Goal: Use online tool/utility: Utilize a website feature to perform a specific function

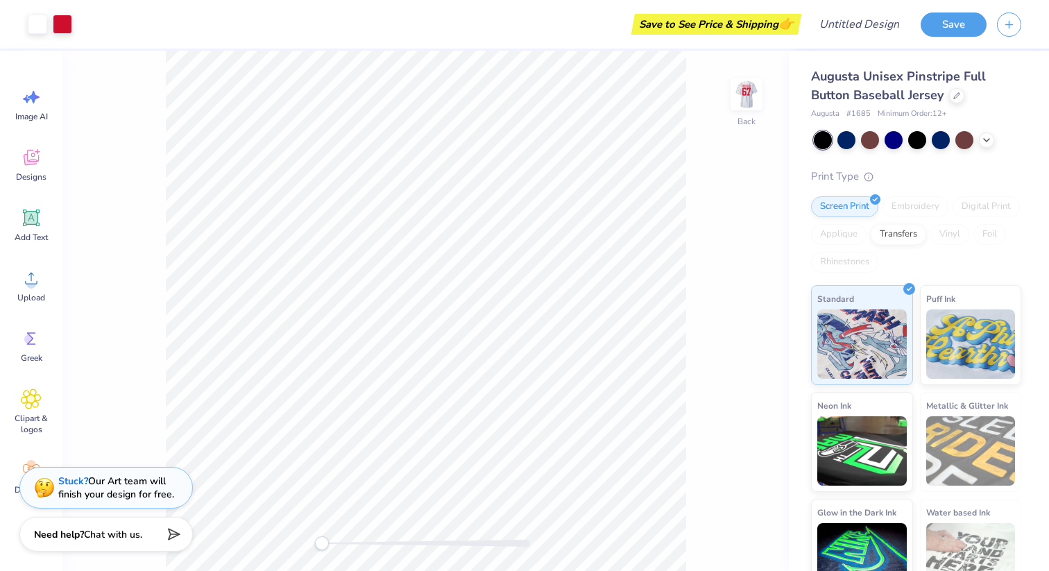
scroll to position [28, 0]
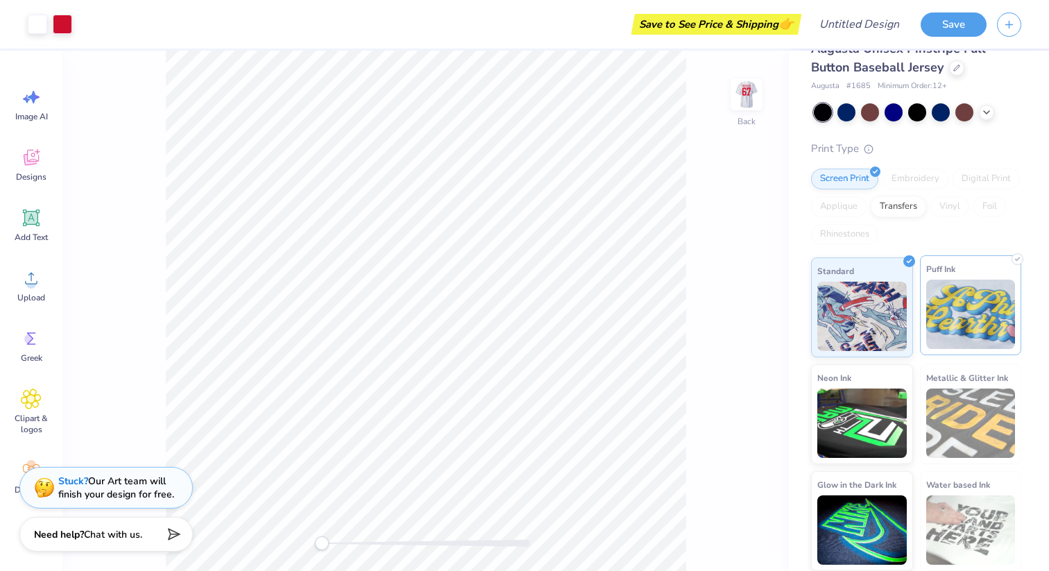
click at [978, 327] on img at bounding box center [971, 314] width 90 height 69
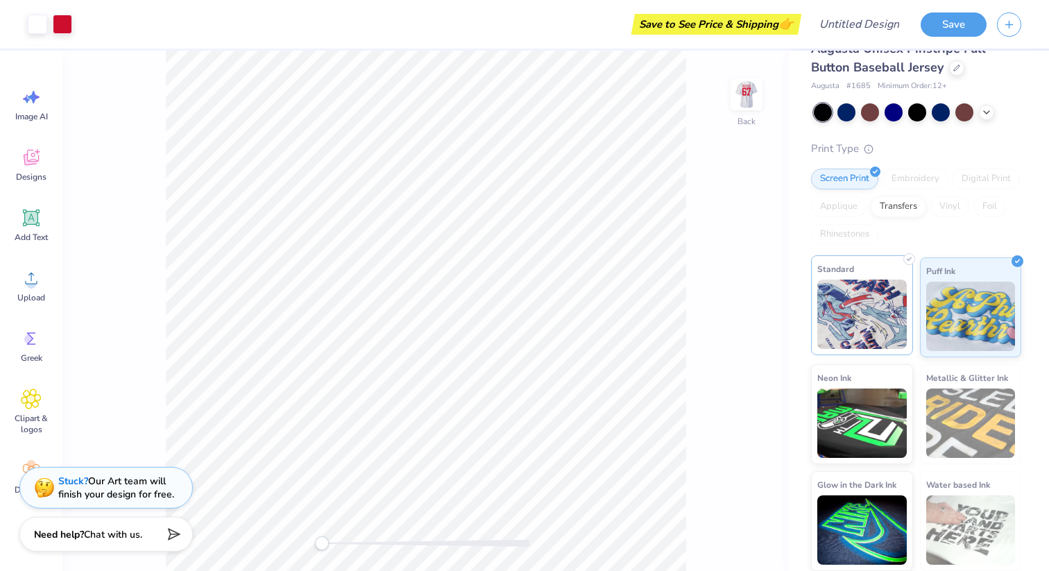
click at [867, 321] on img at bounding box center [862, 314] width 90 height 69
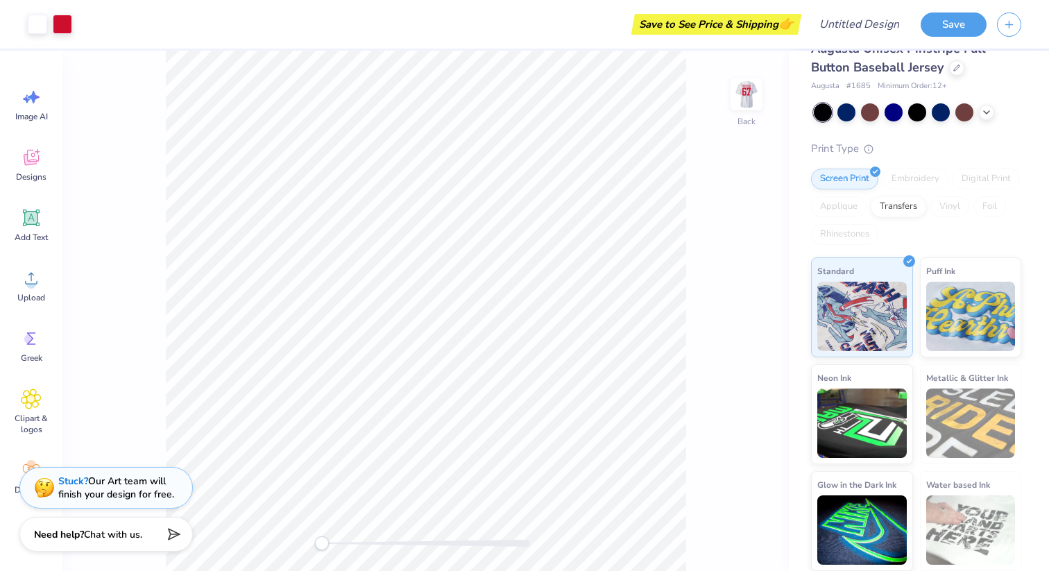
scroll to position [0, 0]
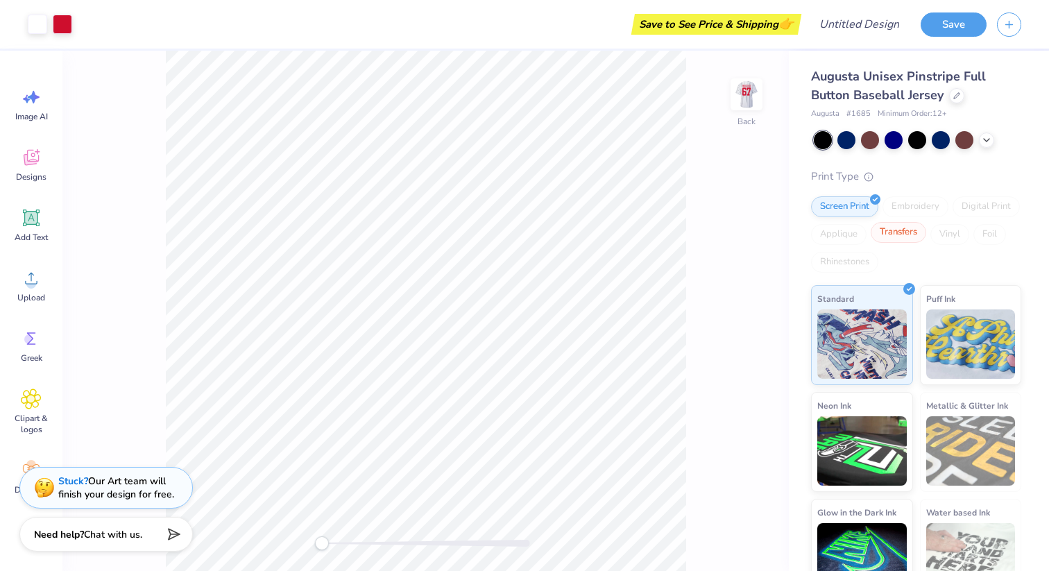
click at [894, 236] on div "Transfers" at bounding box center [899, 232] width 56 height 21
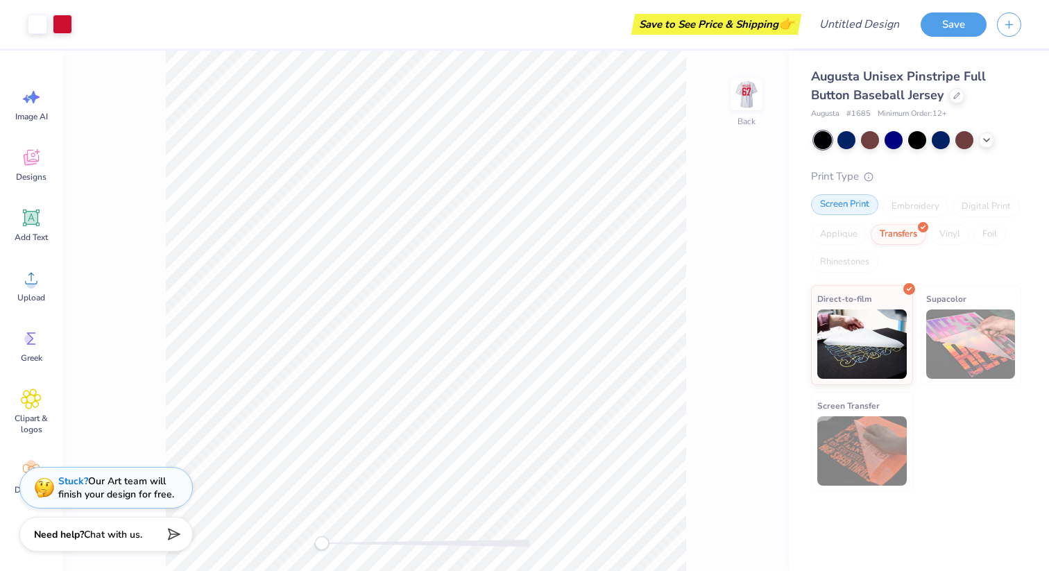
click at [854, 207] on div "Screen Print" at bounding box center [844, 204] width 67 height 21
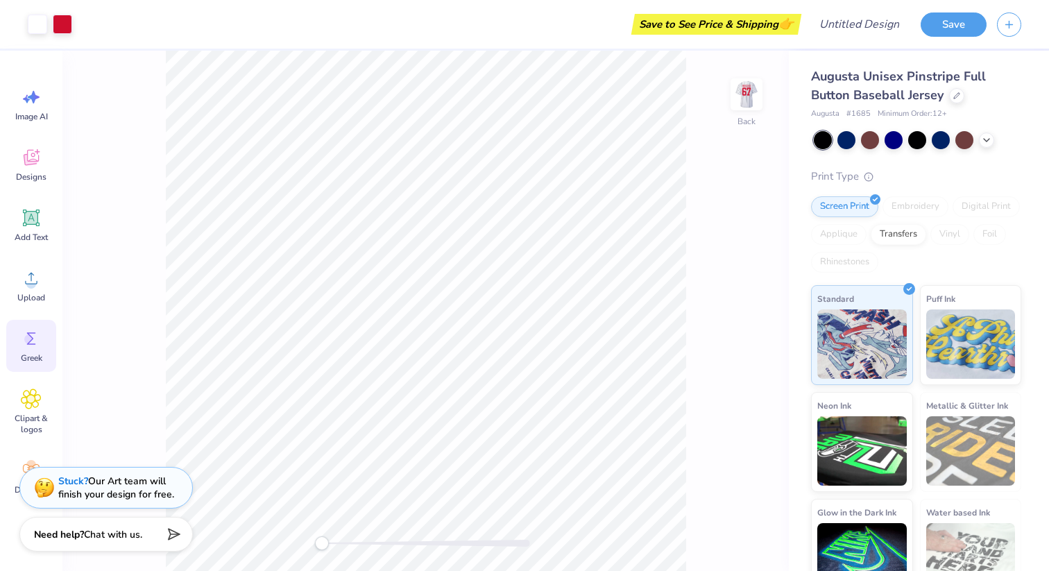
click at [41, 366] on div "Greek" at bounding box center [31, 346] width 50 height 52
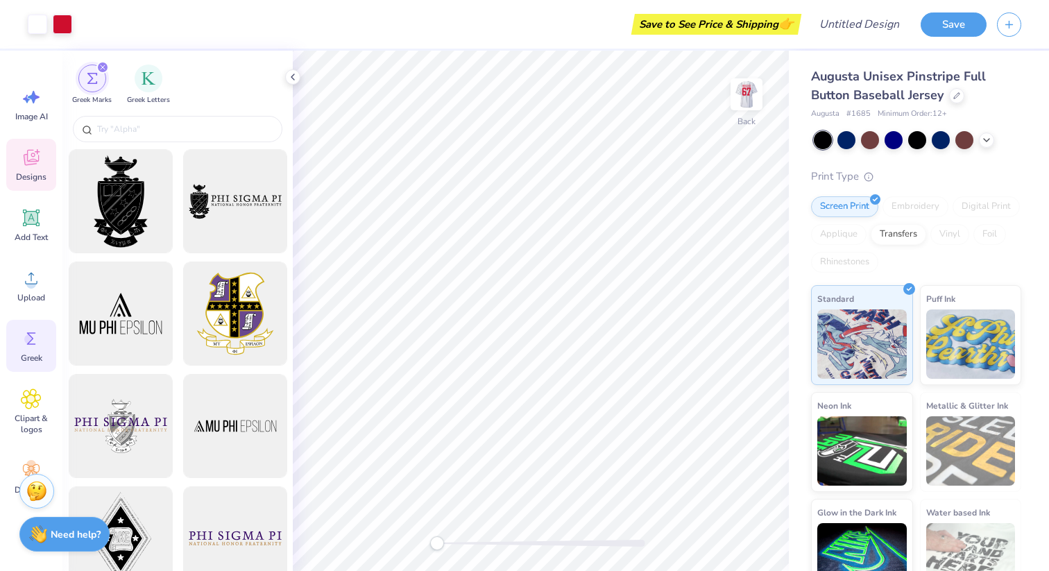
click at [17, 169] on div "Designs" at bounding box center [31, 165] width 50 height 52
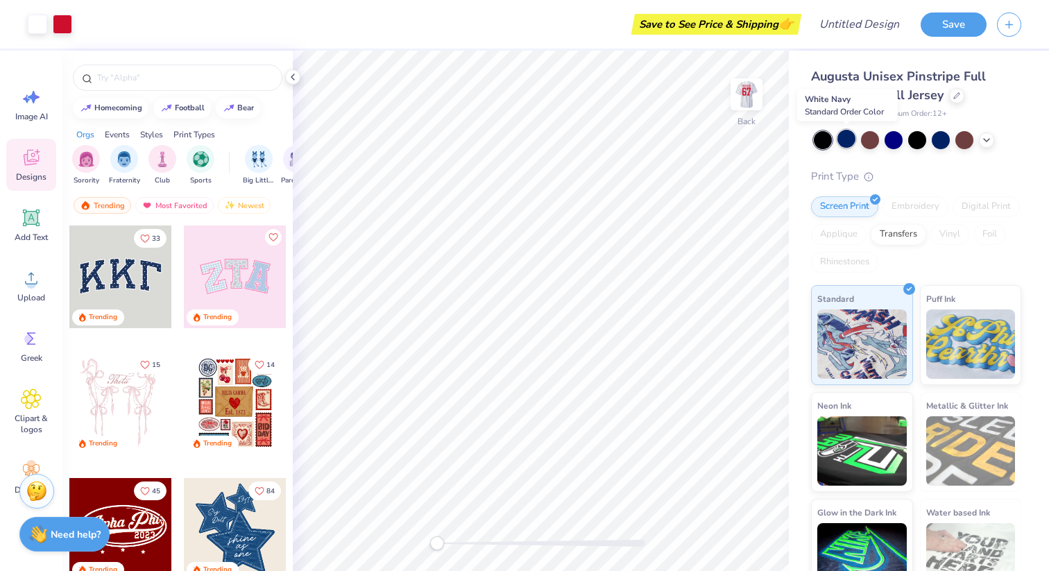
click at [845, 141] on div at bounding box center [846, 139] width 18 height 18
click at [875, 141] on div at bounding box center [870, 139] width 18 height 18
click at [827, 137] on div at bounding box center [823, 140] width 18 height 18
click at [849, 140] on div at bounding box center [846, 139] width 18 height 18
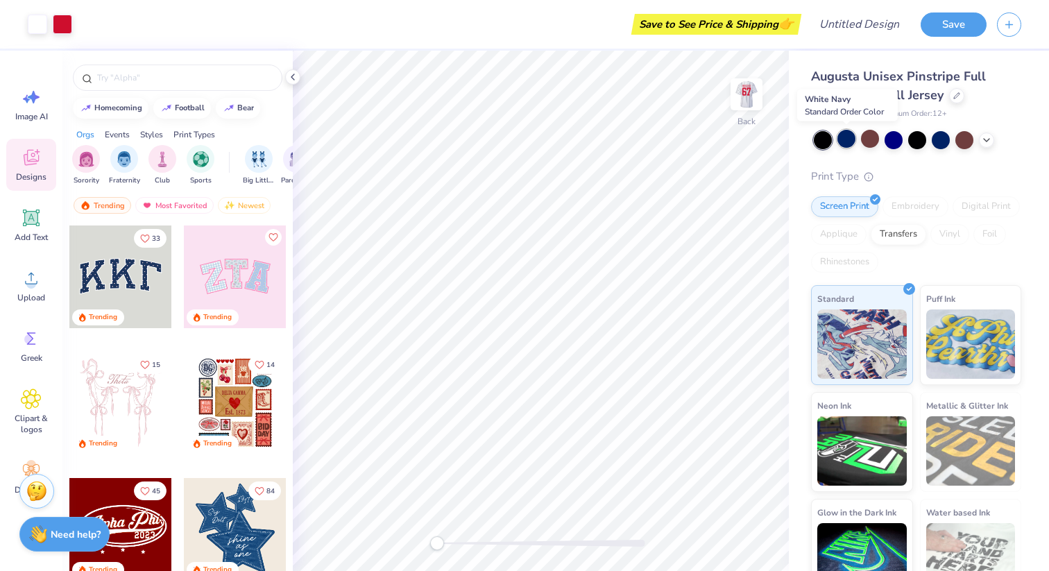
click at [842, 141] on div at bounding box center [846, 139] width 18 height 18
click at [893, 142] on div at bounding box center [894, 139] width 18 height 18
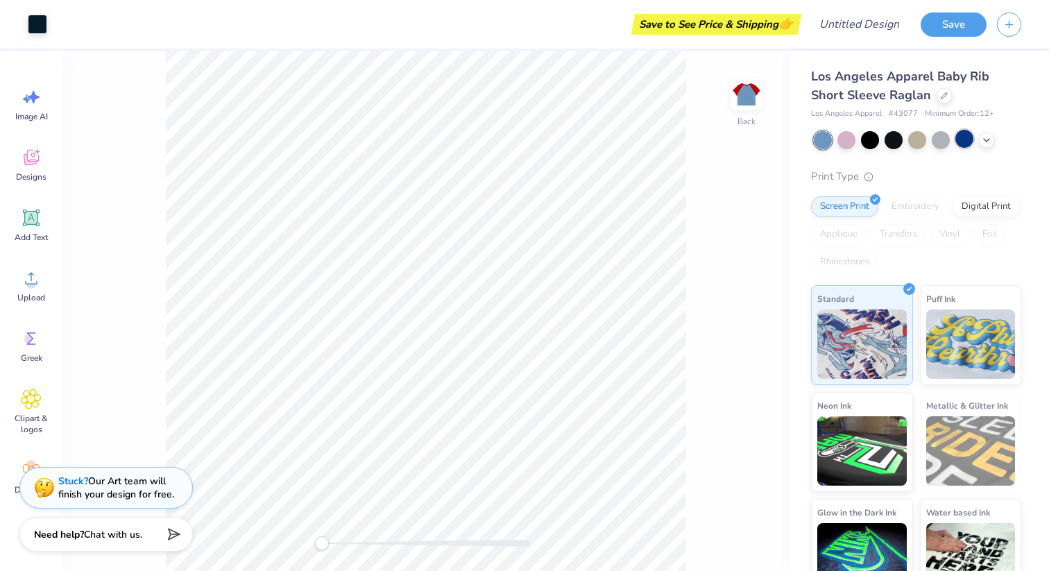
click at [965, 140] on div at bounding box center [964, 139] width 18 height 18
click at [866, 133] on div at bounding box center [870, 139] width 18 height 18
click at [844, 141] on div at bounding box center [846, 139] width 18 height 18
click at [895, 139] on div at bounding box center [894, 139] width 18 height 18
click at [869, 144] on div at bounding box center [870, 139] width 18 height 18
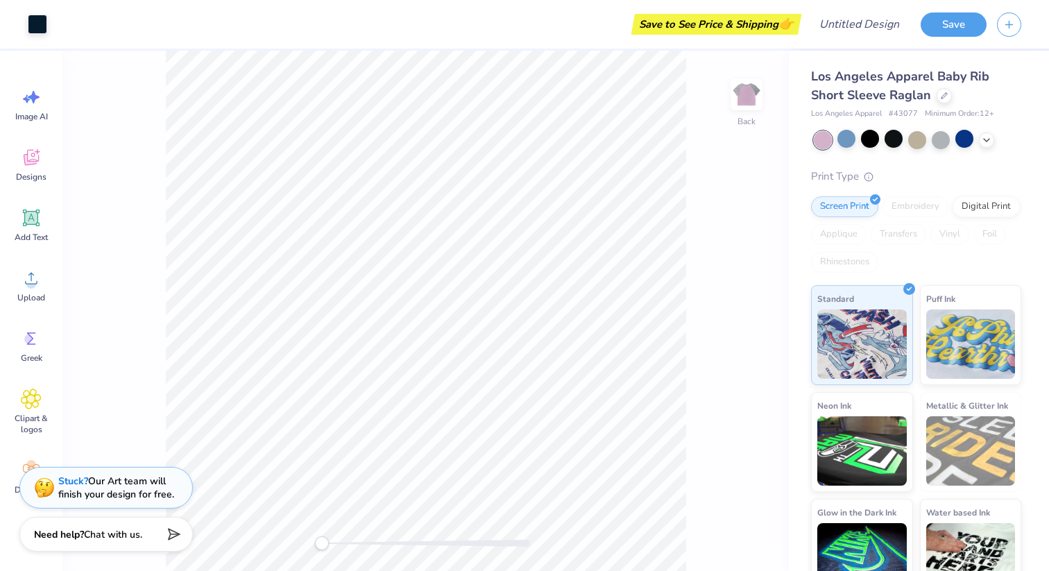
click at [996, 139] on div at bounding box center [917, 140] width 207 height 18
click at [982, 139] on icon at bounding box center [986, 138] width 11 height 11
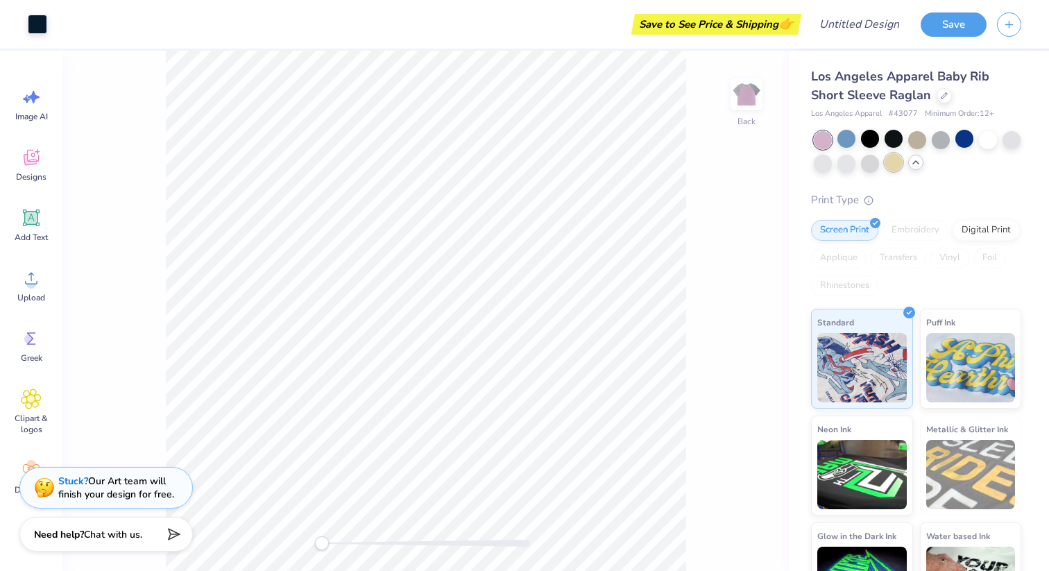
click at [888, 164] on div at bounding box center [894, 162] width 18 height 18
click at [872, 164] on div at bounding box center [870, 162] width 18 height 18
click at [846, 166] on div at bounding box center [846, 162] width 18 height 18
click at [821, 168] on div at bounding box center [823, 162] width 18 height 18
